Goal: Transaction & Acquisition: Purchase product/service

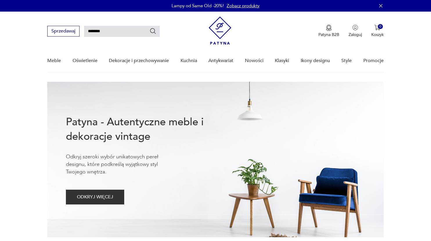
type input "********"
click at [152, 33] on icon "Szukaj" at bounding box center [152, 31] width 7 height 7
type input "********"
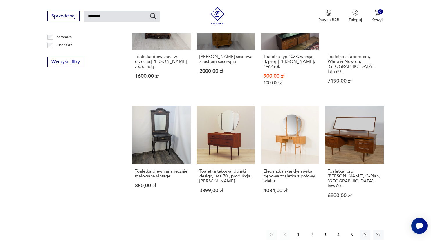
scroll to position [358, 0]
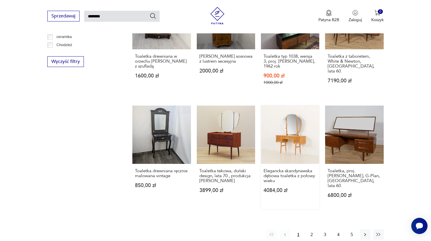
click at [296, 131] on link "Elegancka skandynawska dębowa toaletka z połowy wieku 4084,00 zł" at bounding box center [290, 158] width 58 height 104
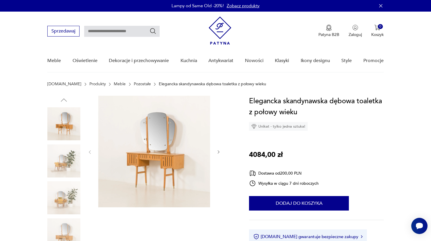
click at [217, 154] on icon "button" at bounding box center [218, 152] width 5 height 5
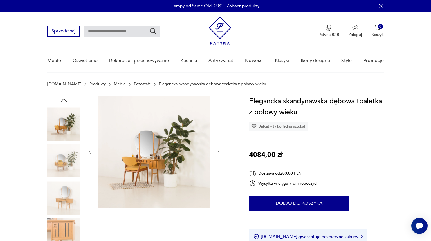
click at [217, 154] on icon "button" at bounding box center [218, 152] width 5 height 5
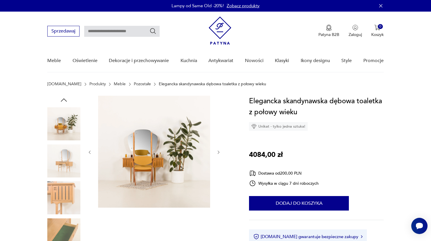
click at [217, 154] on icon "button" at bounding box center [218, 152] width 5 height 5
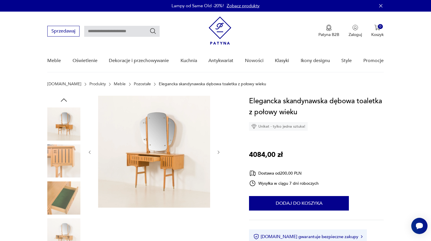
click at [217, 154] on icon "button" at bounding box center [218, 152] width 5 height 5
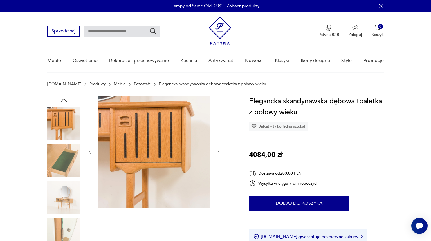
click at [217, 154] on icon "button" at bounding box center [218, 152] width 5 height 5
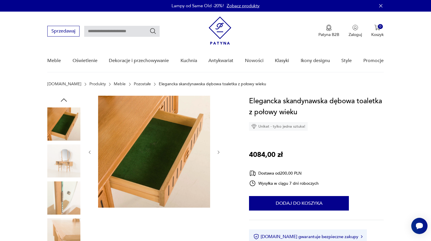
click at [217, 154] on icon "button" at bounding box center [218, 152] width 5 height 5
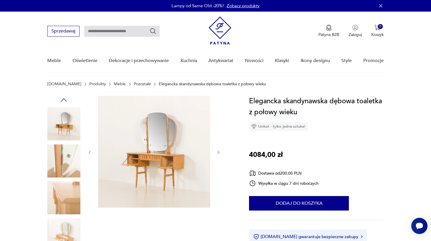
click at [217, 154] on icon "button" at bounding box center [218, 152] width 5 height 5
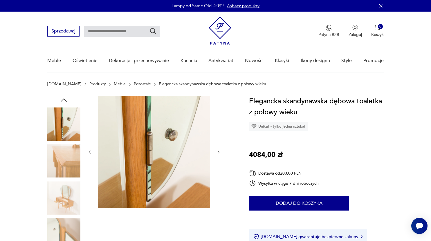
click at [217, 154] on icon "button" at bounding box center [218, 152] width 5 height 5
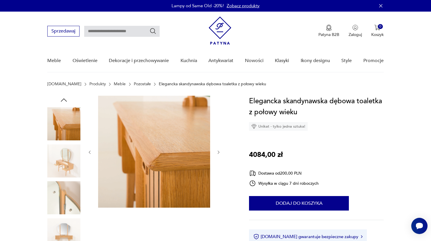
click at [217, 154] on icon "button" at bounding box center [218, 152] width 5 height 5
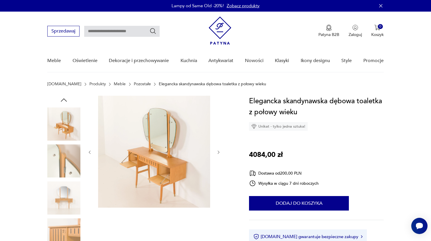
click at [217, 154] on icon "button" at bounding box center [218, 152] width 5 height 5
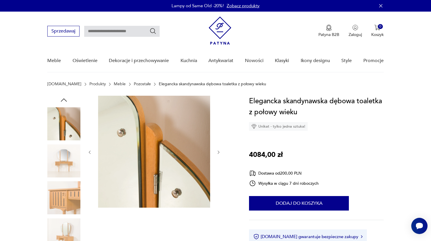
click at [217, 154] on icon "button" at bounding box center [218, 152] width 5 height 5
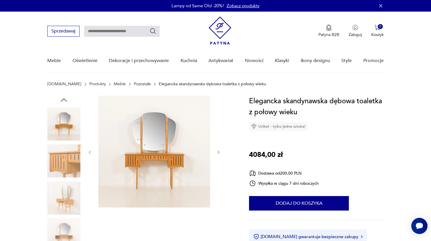
type input "********"
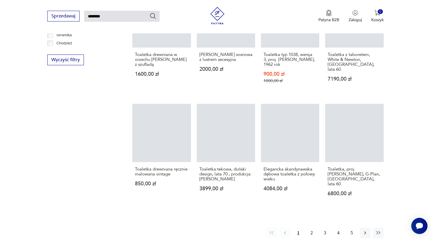
scroll to position [357, 0]
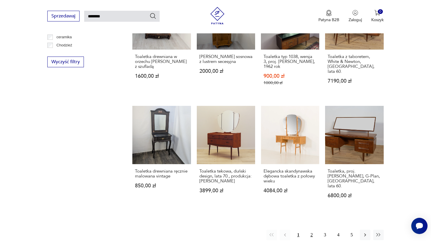
click at [311, 230] on button "2" at bounding box center [311, 235] width 10 height 10
